Goal: Task Accomplishment & Management: Manage account settings

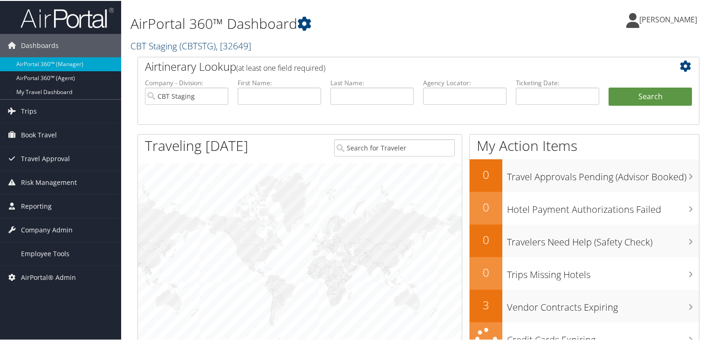
click at [179, 44] on link "CBT Staging ( CBTSTG ) , [ 32649 ]" at bounding box center [191, 45] width 121 height 13
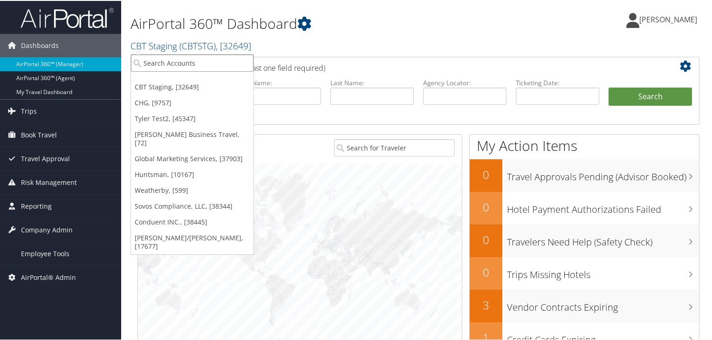
click at [162, 60] on input "search" at bounding box center [192, 62] width 123 height 17
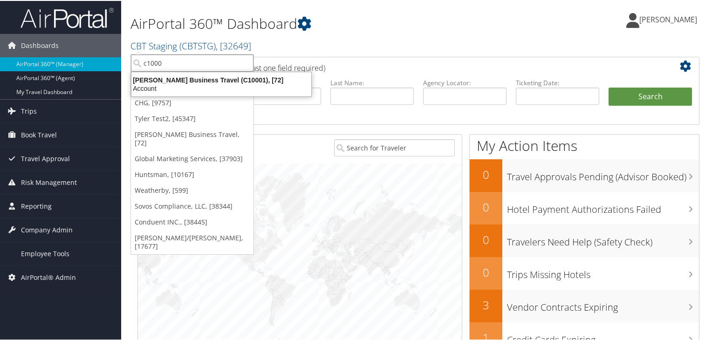
type input "c10001"
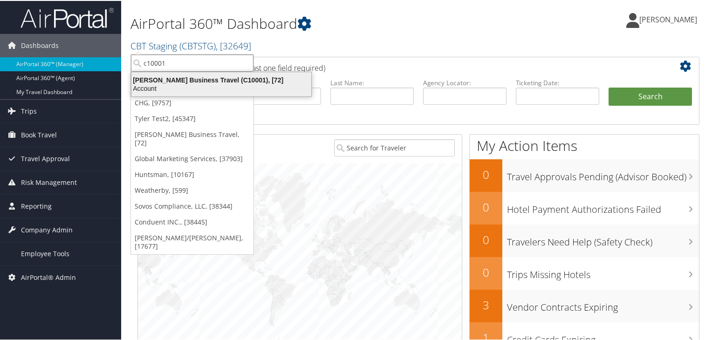
click at [183, 79] on div "Christopherson Business Travel (C10001), [72]" at bounding box center [221, 79] width 191 height 8
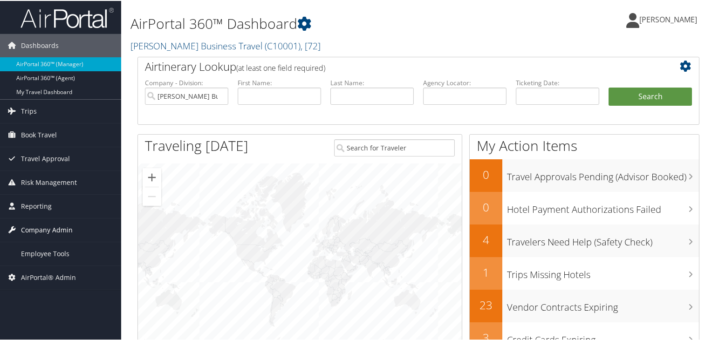
click at [44, 234] on span "Company Admin" at bounding box center [47, 229] width 52 height 23
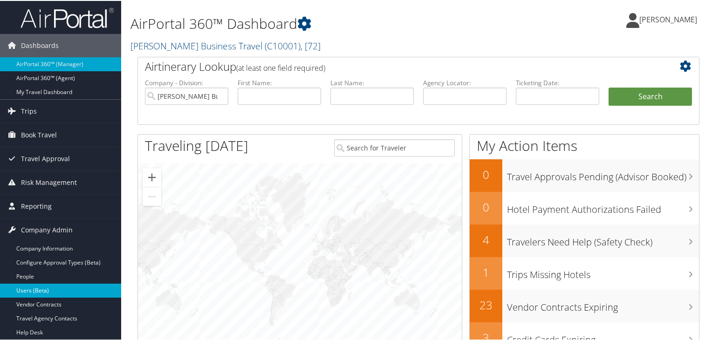
click at [28, 288] on link "Users (Beta)" at bounding box center [60, 290] width 121 height 14
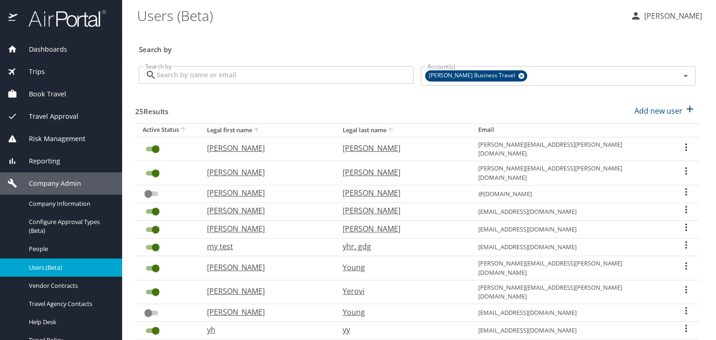
select select "US"
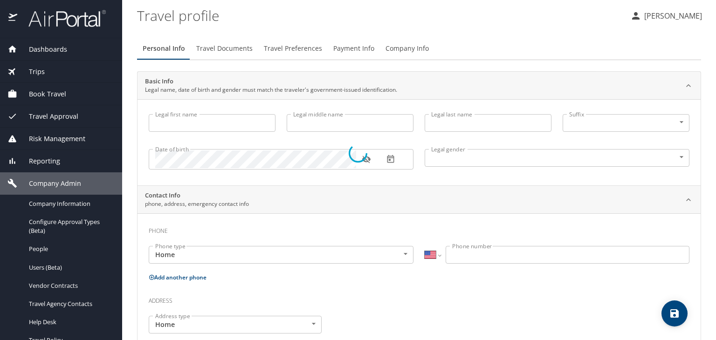
type input "vaishali"
type input "SagarA"
type input "sarode"
type input "Jr"
type input "Female"
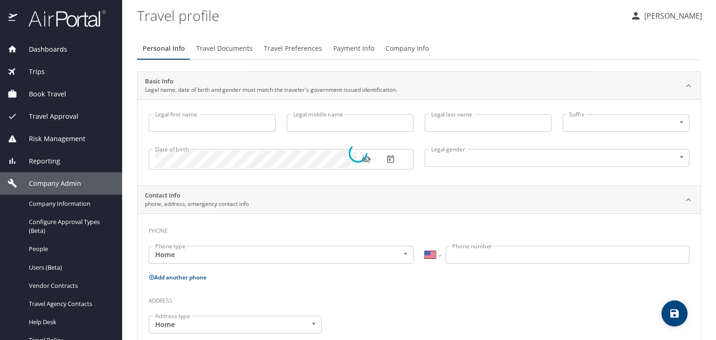
type input "TEst"
type input "Test"
type input "(234) 444-4444"
select select "IN"
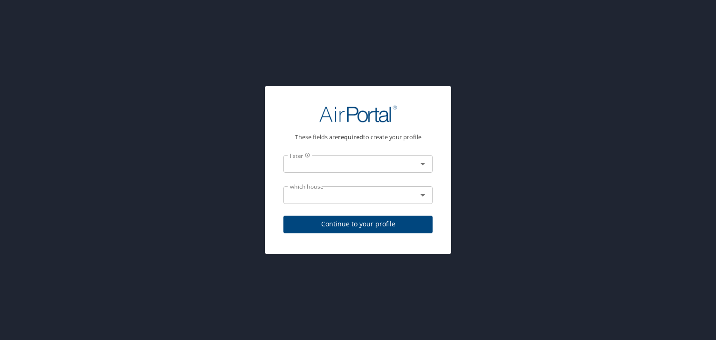
click at [328, 169] on input "text" at bounding box center [344, 164] width 116 height 12
type input "[PERSON_NAME] Accounting and Admin"
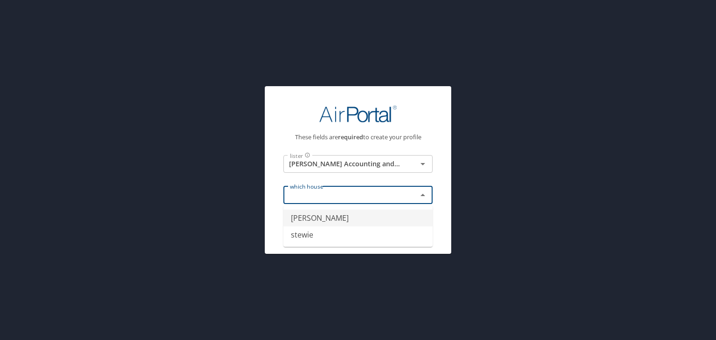
click at [345, 193] on input "text" at bounding box center [344, 195] width 116 height 12
click at [325, 220] on li "[PERSON_NAME]" at bounding box center [357, 218] width 149 height 17
type input "[PERSON_NAME]"
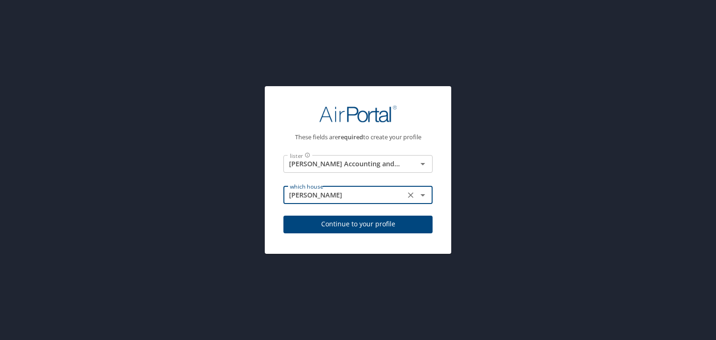
click at [397, 232] on button "Continue to your profile" at bounding box center [357, 225] width 149 height 18
select select "IN"
select select "US"
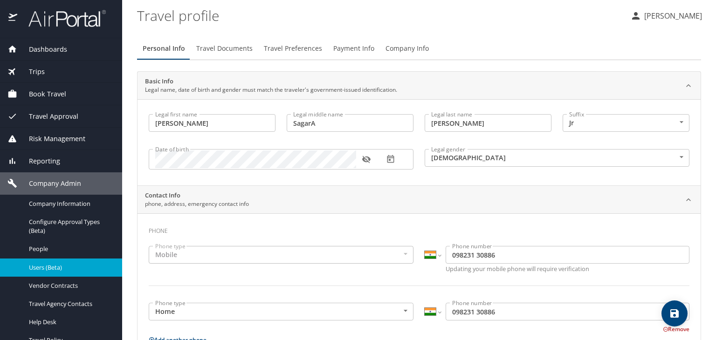
click at [51, 265] on span "Users (Beta)" at bounding box center [70, 267] width 82 height 9
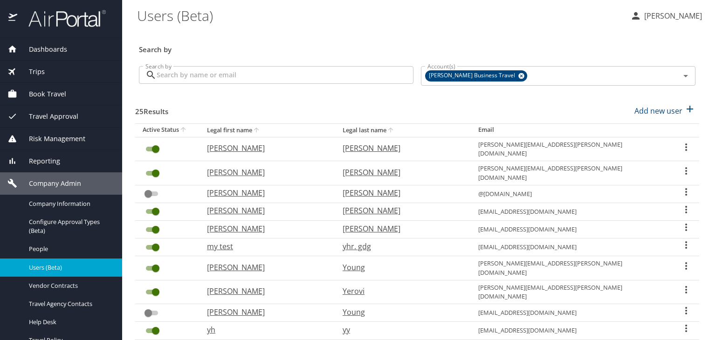
click at [681, 144] on icon "User Search Table" at bounding box center [686, 147] width 11 height 11
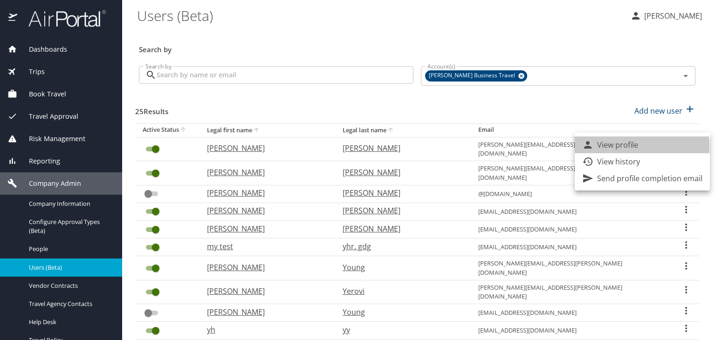
click at [601, 146] on p "View profile" at bounding box center [617, 144] width 41 height 11
select select "US"
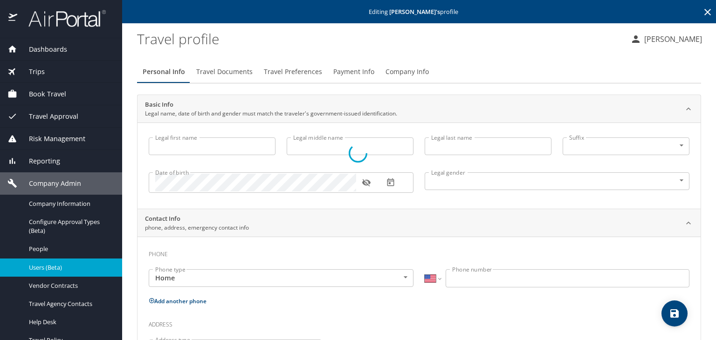
select select "US"
type input "[PERSON_NAME]"
type input "Lee"
type input "[PERSON_NAME]"
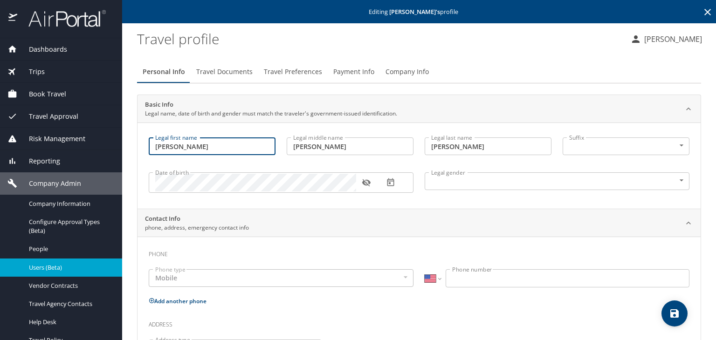
drag, startPoint x: 189, startPoint y: 146, endPoint x: 154, endPoint y: 146, distance: 35.4
click at [154, 146] on input "[PERSON_NAME]" at bounding box center [212, 147] width 127 height 18
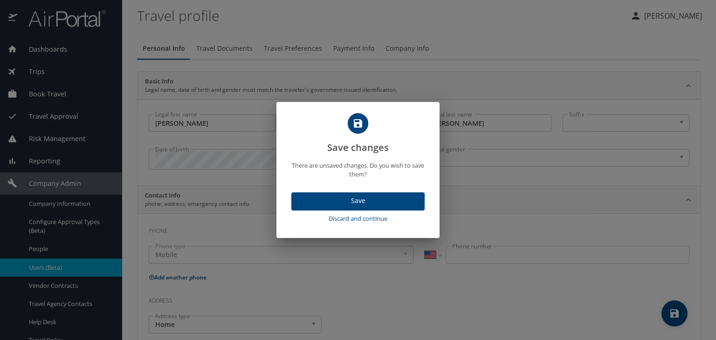
click at [356, 203] on span "Save" at bounding box center [358, 201] width 118 height 12
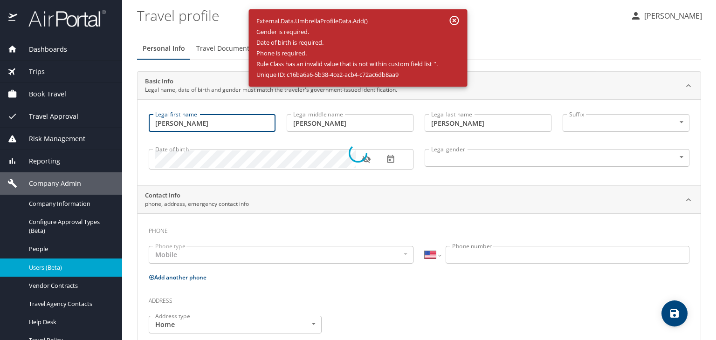
click at [455, 21] on div at bounding box center [358, 153] width 716 height 374
click at [457, 21] on div at bounding box center [358, 153] width 716 height 374
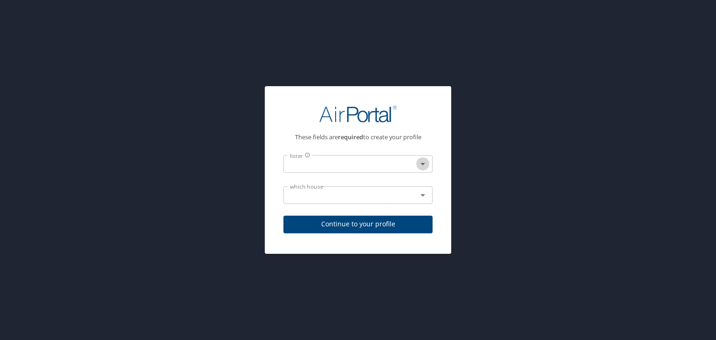
click at [426, 158] on icon "Open" at bounding box center [422, 163] width 11 height 11
type input "[PERSON_NAME] Accounting and Admin"
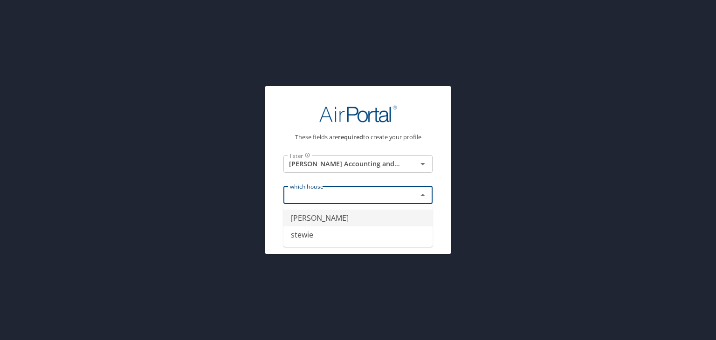
click at [311, 198] on input "text" at bounding box center [344, 195] width 116 height 12
click at [326, 222] on li "[PERSON_NAME]" at bounding box center [357, 218] width 149 height 17
type input "[PERSON_NAME]"
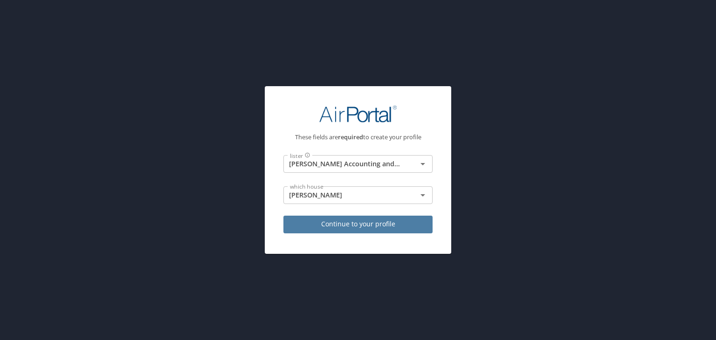
click at [381, 224] on span "Continue to your profile" at bounding box center [358, 225] width 134 height 12
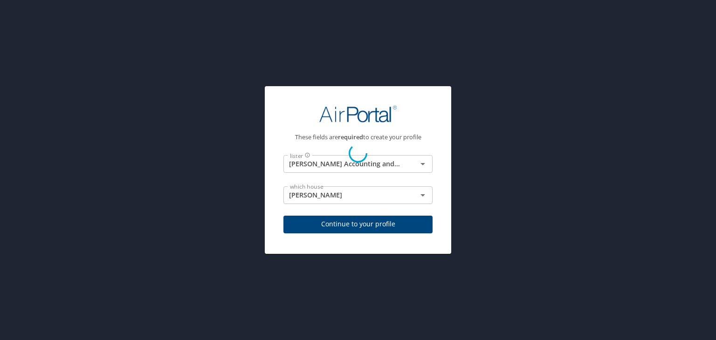
select select "IN"
select select "US"
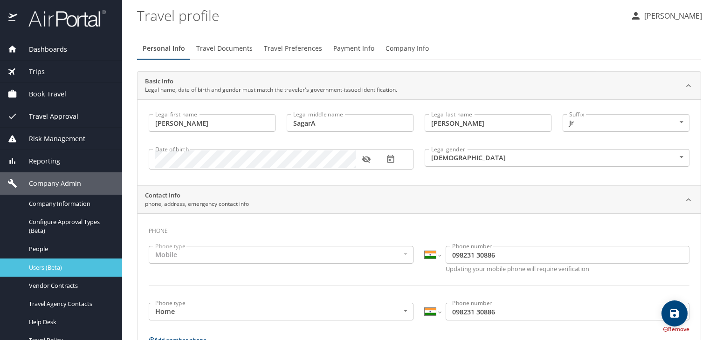
click at [52, 268] on span "Users (Beta)" at bounding box center [70, 267] width 82 height 9
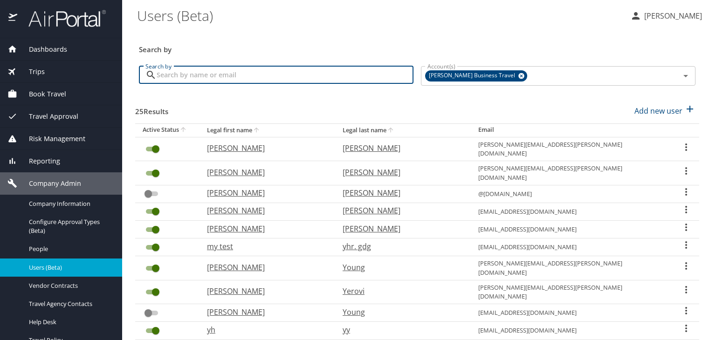
drag, startPoint x: 248, startPoint y: 76, endPoint x: 251, endPoint y: 70, distance: 6.7
click at [251, 71] on input "Search by" at bounding box center [285, 75] width 257 height 18
paste input "[EMAIL_ADDRESS][DOMAIN_NAME]"
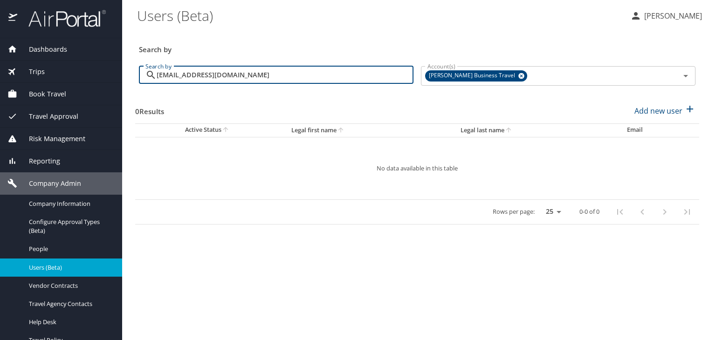
click at [379, 117] on div "0 Results Add new user" at bounding box center [417, 111] width 564 height 34
drag, startPoint x: 236, startPoint y: 77, endPoint x: 112, endPoint y: 90, distance: 124.7
click at [112, 90] on div "Dashboards AirPortal 360™ Manager AirPortal 360™ Agent My Travel Dashboard Trip…" at bounding box center [358, 170] width 716 height 340
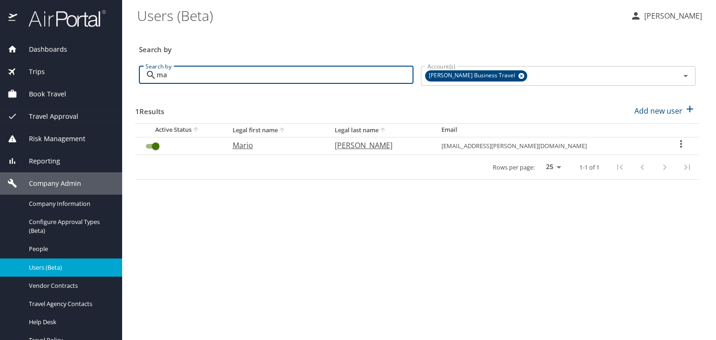
type input "m"
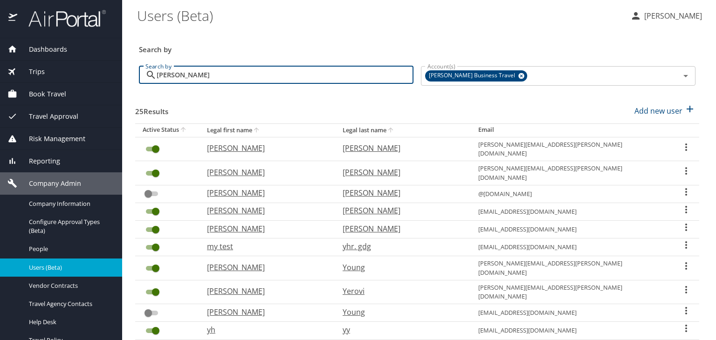
type input "[PERSON_NAME]"
checkbox input "false"
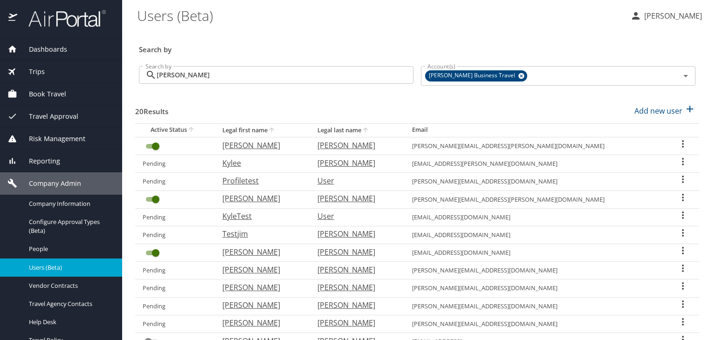
click at [192, 126] on th "Active Status" at bounding box center [175, 131] width 80 height 14
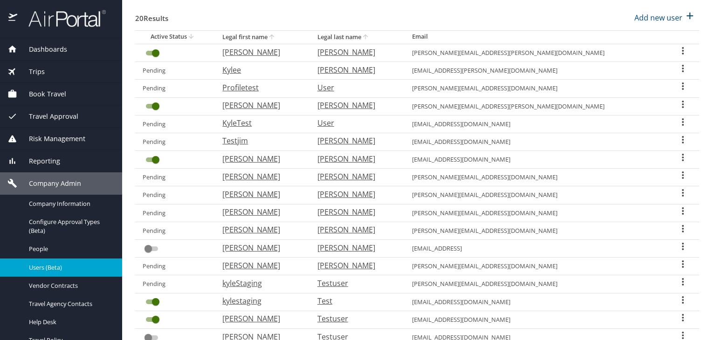
scroll to position [140, 0]
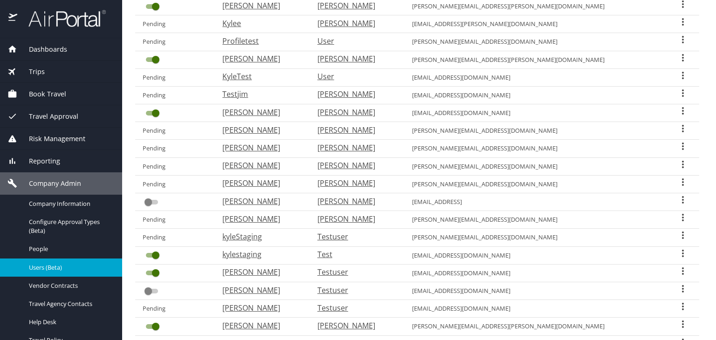
drag, startPoint x: 585, startPoint y: 112, endPoint x: 436, endPoint y: 117, distance: 149.2
click at [436, 117] on tr "[PERSON_NAME] [EMAIL_ADDRESS][DOMAIN_NAME]" at bounding box center [417, 113] width 564 height 18
copy tr "[EMAIL_ADDRESS][DOMAIN_NAME]"
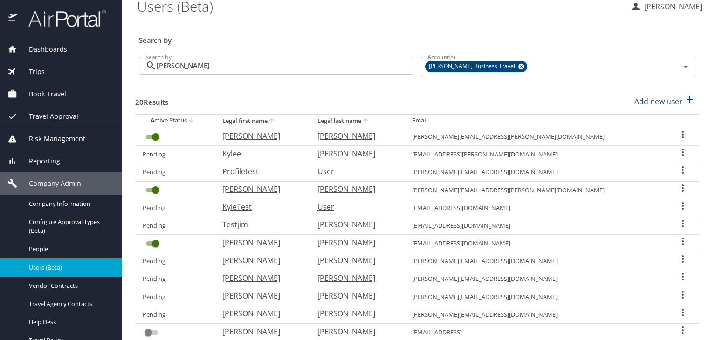
scroll to position [0, 0]
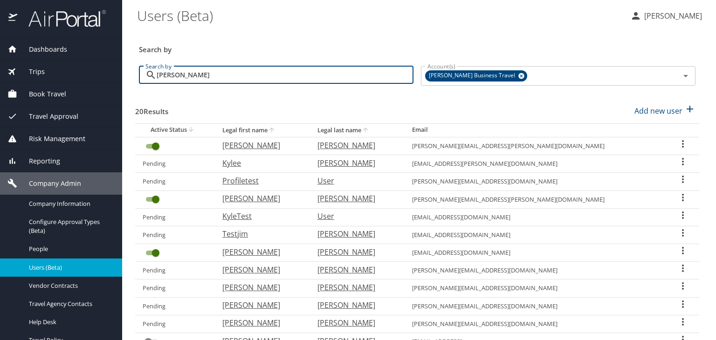
drag, startPoint x: 136, startPoint y: 84, endPoint x: 86, endPoint y: 88, distance: 50.0
click at [86, 88] on div "Dashboards AirPortal 360™ Manager AirPortal 360™ Agent My Travel Dashboard Trip…" at bounding box center [358, 170] width 716 height 340
type input "to"
checkbox input "false"
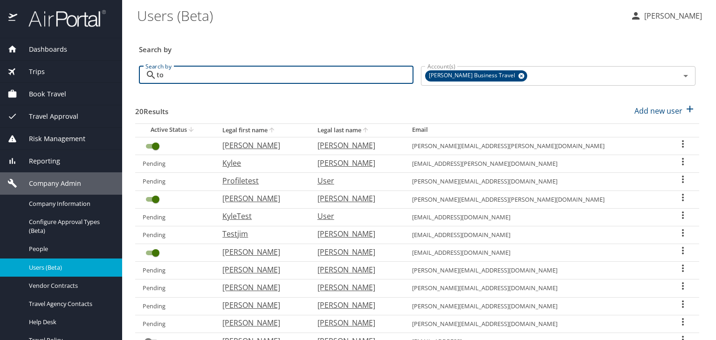
checkbox input "false"
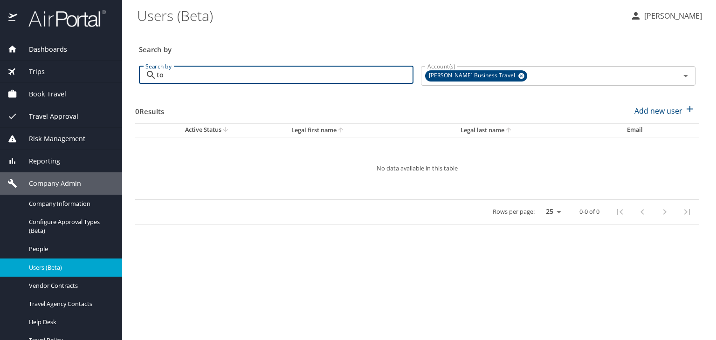
type input "t"
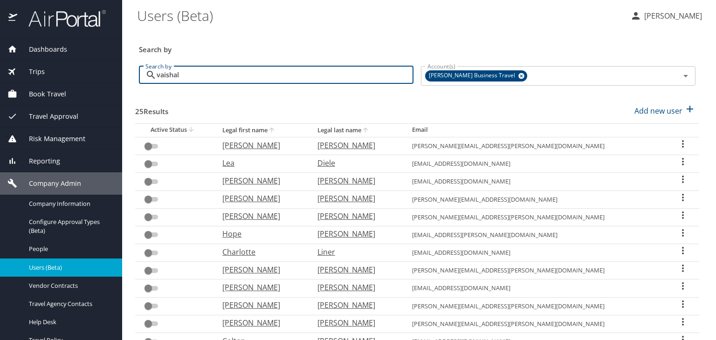
type input "[PERSON_NAME]"
checkbox input "true"
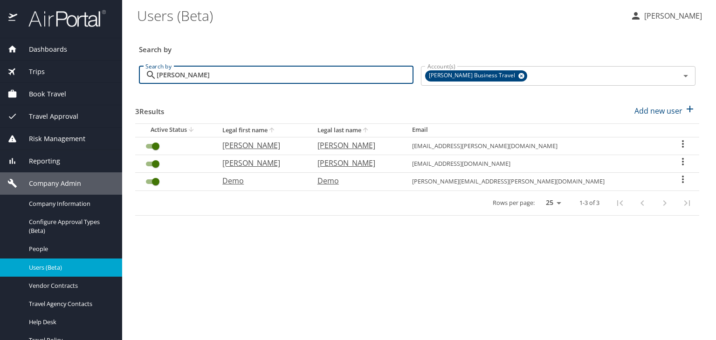
drag, startPoint x: 219, startPoint y: 78, endPoint x: 70, endPoint y: 69, distance: 149.0
click at [73, 66] on div "Dashboards AirPortal 360™ Manager AirPortal 360™ Agent My Travel Dashboard Trip…" at bounding box center [358, 170] width 716 height 340
type input "ca"
checkbox input "false"
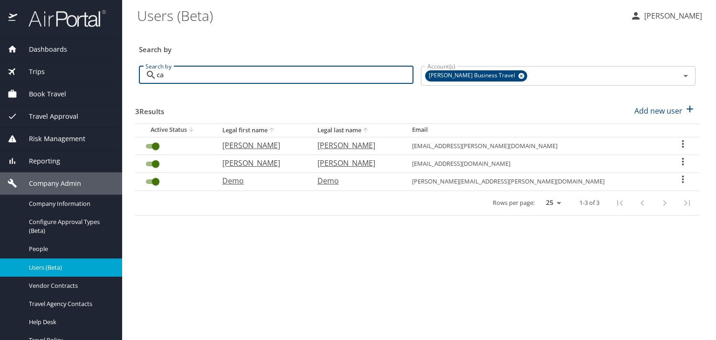
checkbox input "false"
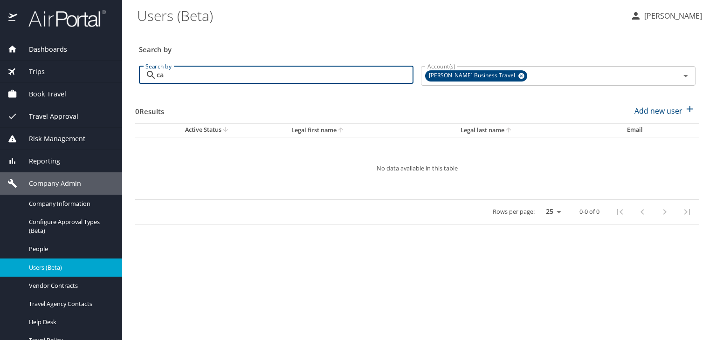
type input "c"
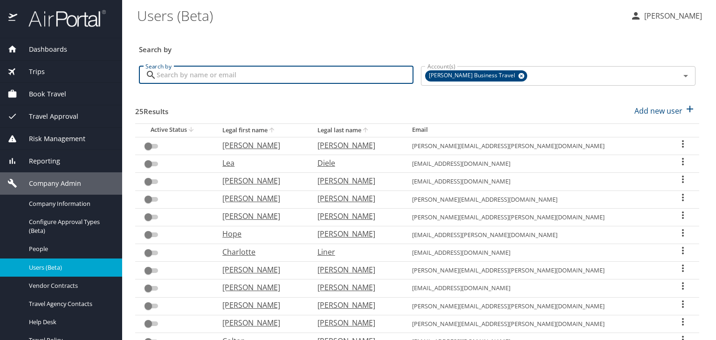
click at [194, 75] on input "Search by" at bounding box center [285, 75] width 257 height 18
paste input "[PERSON_NAME]"
type input "[PERSON_NAME]"
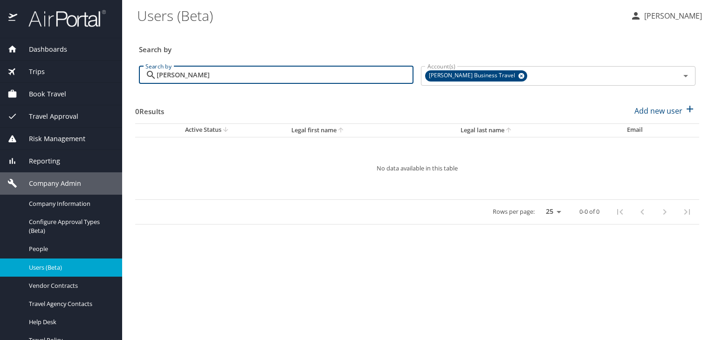
select select "US"
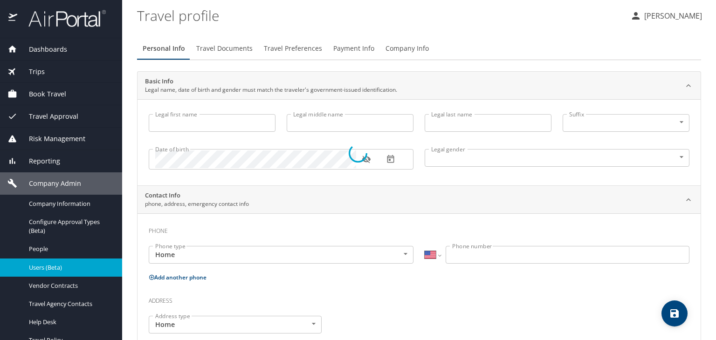
type input "[PERSON_NAME]"
type input "SagarA"
type input "[PERSON_NAME]"
type input "Jr"
type input "[DEMOGRAPHIC_DATA]"
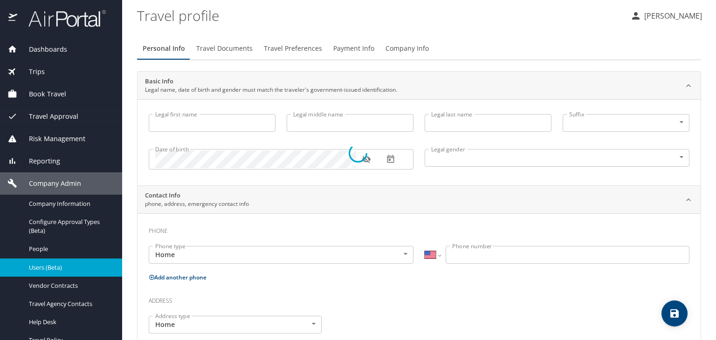
type input "TEst"
type input "Test"
type input "[PHONE_NUMBER]"
select select "IN"
